Goal: Navigation & Orientation: Find specific page/section

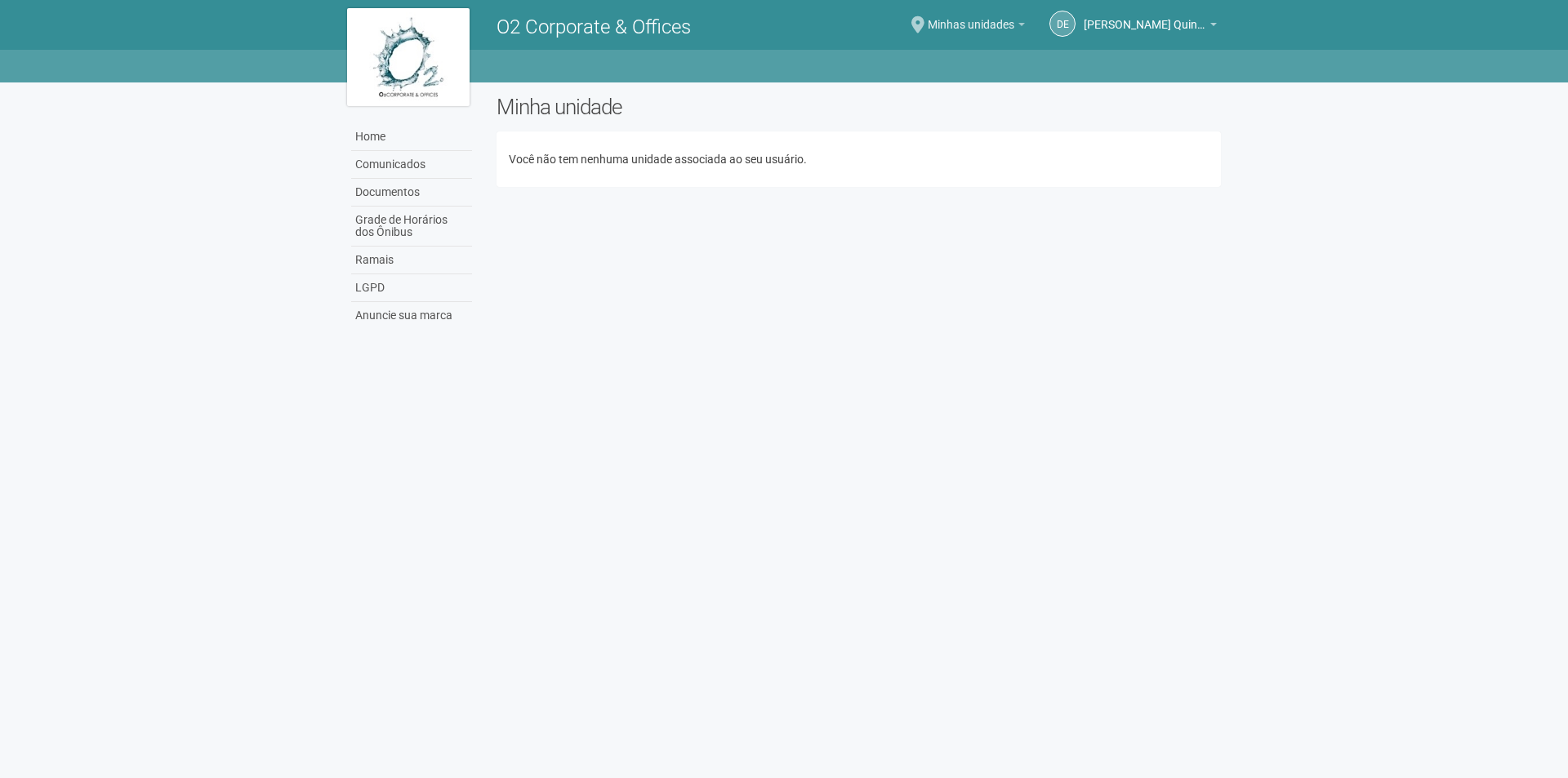
click at [980, 27] on span "Minhas unidades" at bounding box center [970, 17] width 87 height 29
click at [418, 170] on link "Comunicados" at bounding box center [411, 165] width 121 height 28
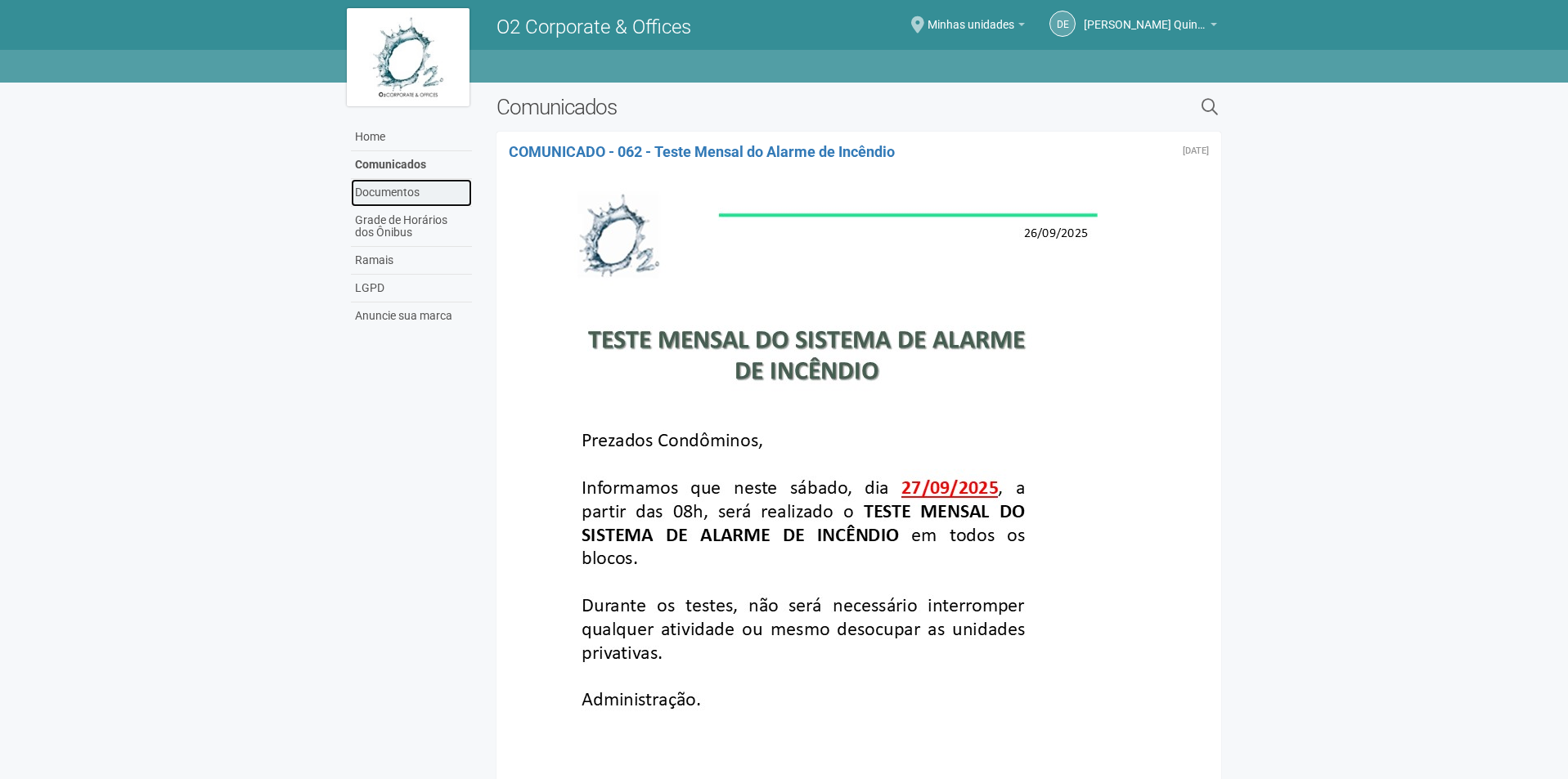
click at [419, 193] on link "Documentos" at bounding box center [411, 193] width 121 height 28
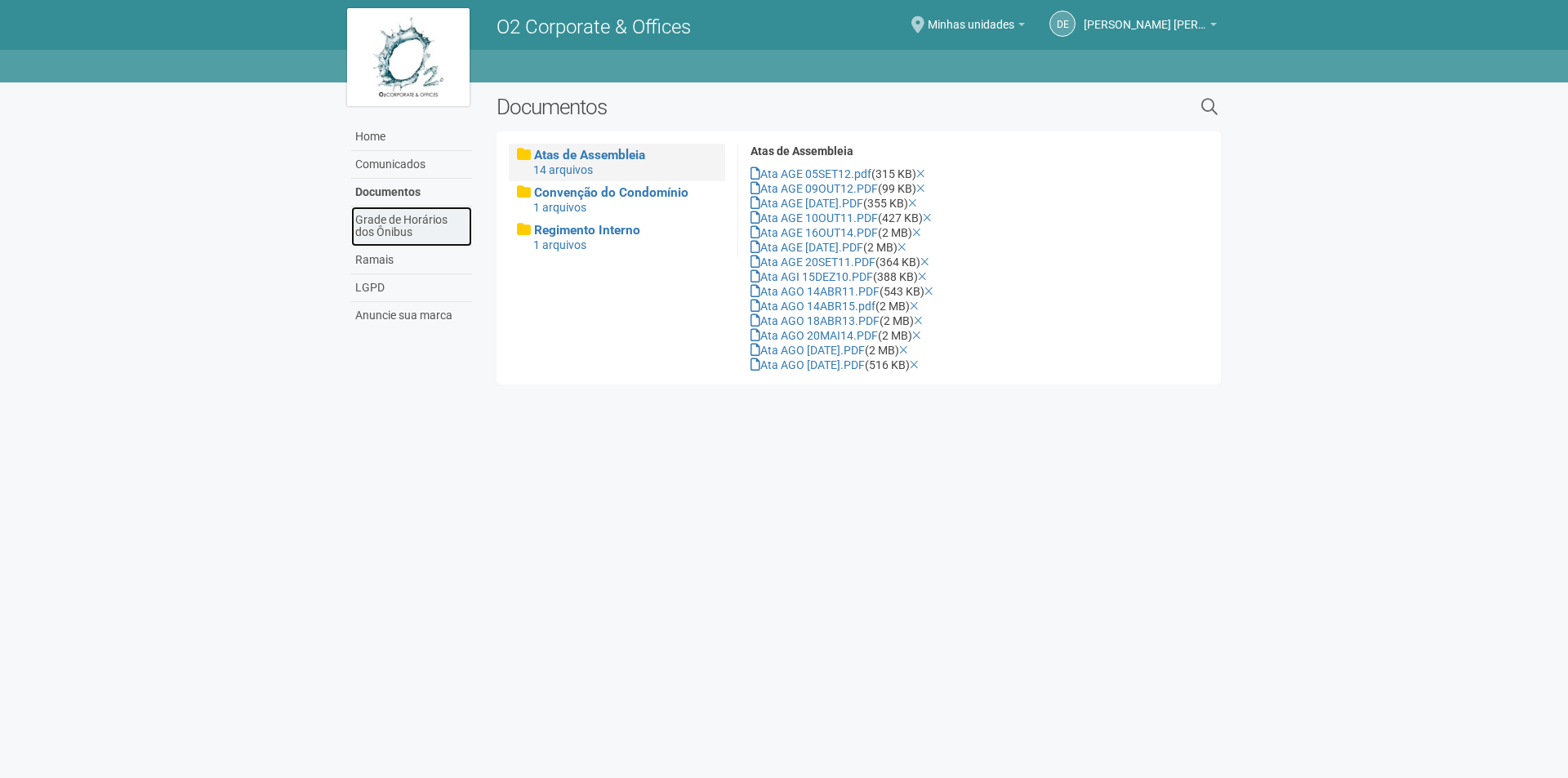
click at [420, 228] on link "Grade de Horários dos Ônibus" at bounding box center [411, 227] width 121 height 40
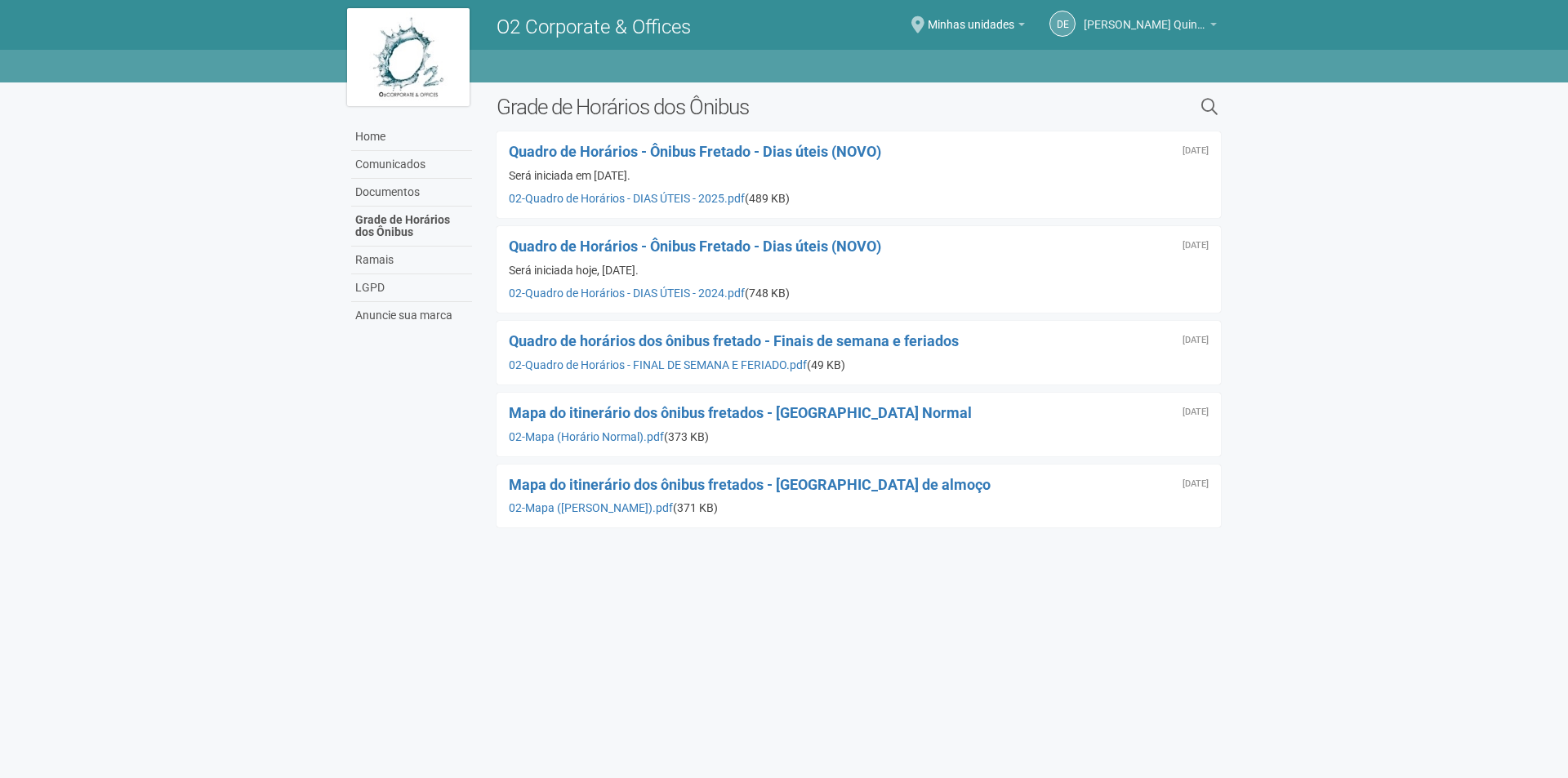
click at [1181, 23] on span "[PERSON_NAME] Quintanilha" at bounding box center [1144, 17] width 123 height 29
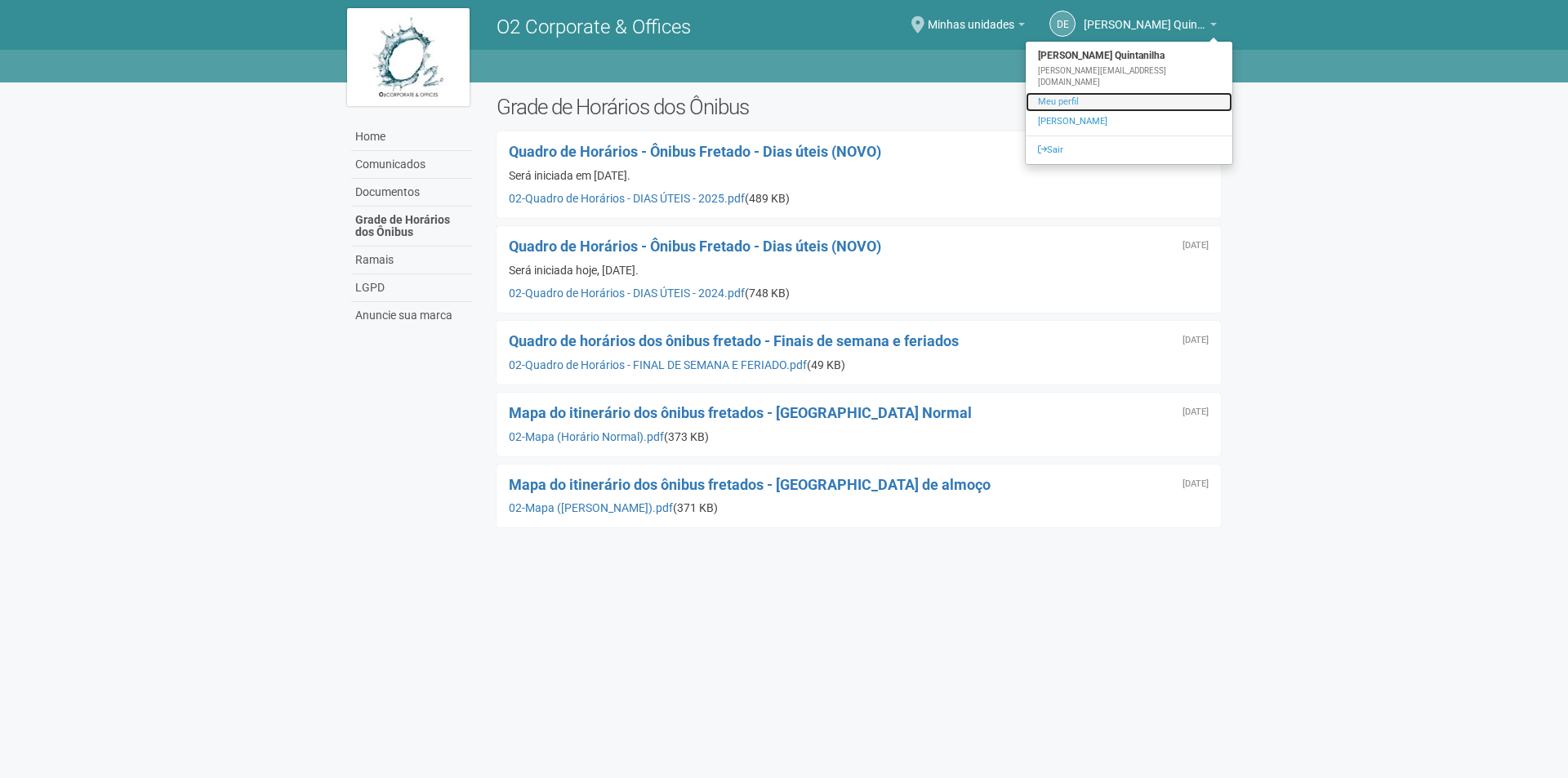
click at [1093, 92] on link "Meu perfil" at bounding box center [1128, 102] width 207 height 20
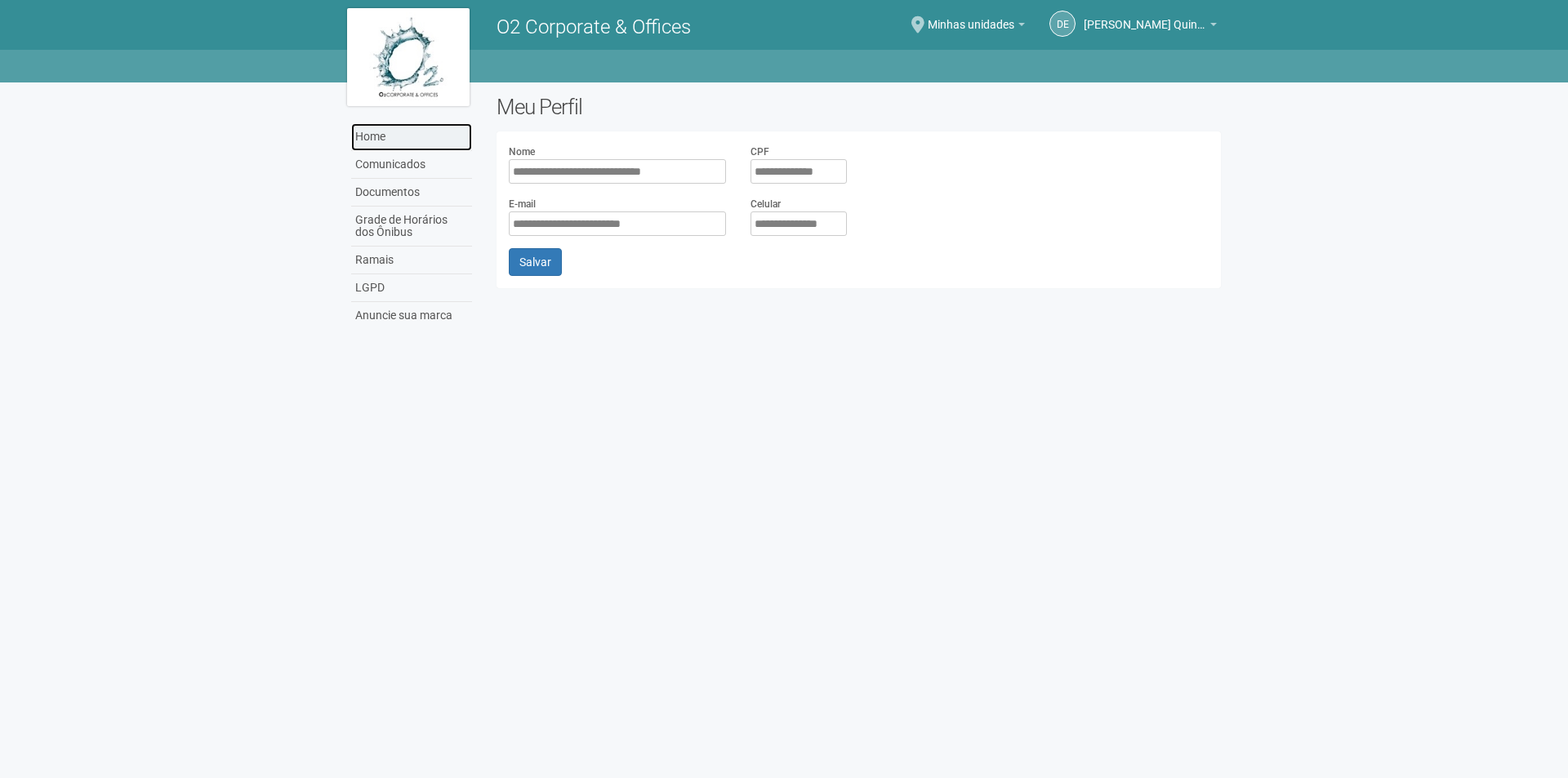
click at [371, 142] on link "Home" at bounding box center [411, 137] width 121 height 28
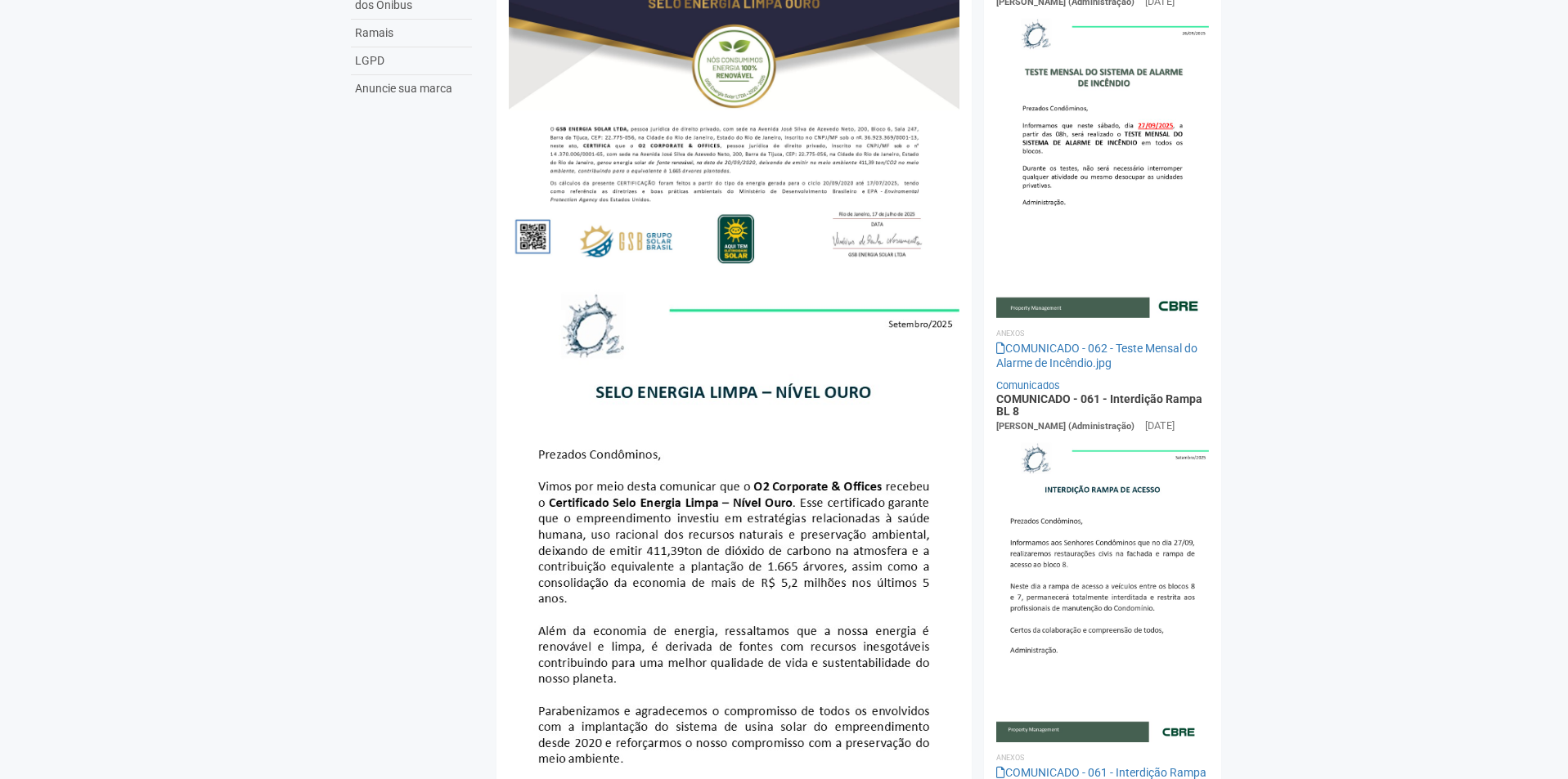
scroll to position [245, 0]
